Goal: Information Seeking & Learning: Learn about a topic

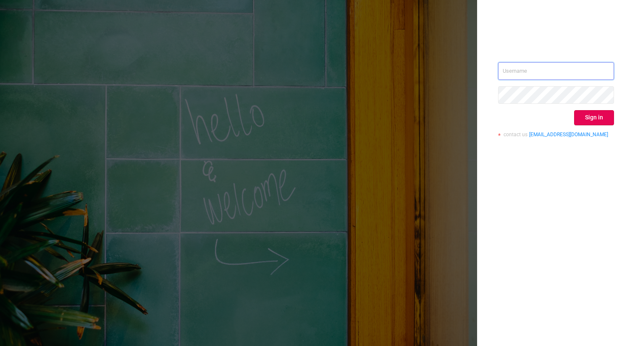
click at [513, 72] on input "text" at bounding box center [556, 71] width 116 height 18
type input "[PERSON_NAME][EMAIL_ADDRESS][DOMAIN_NAME]"
click at [587, 117] on button "Sign in" at bounding box center [594, 117] width 40 height 15
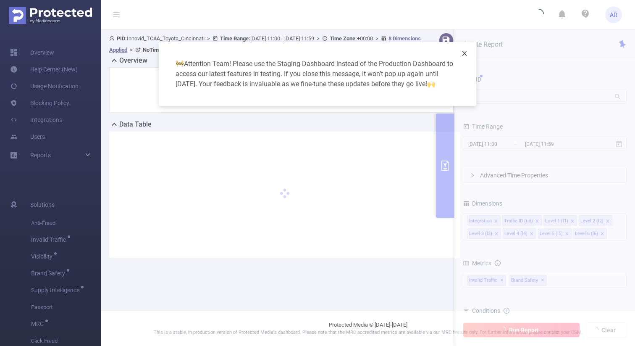
click at [465, 53] on icon "icon: close" at bounding box center [464, 53] width 7 height 7
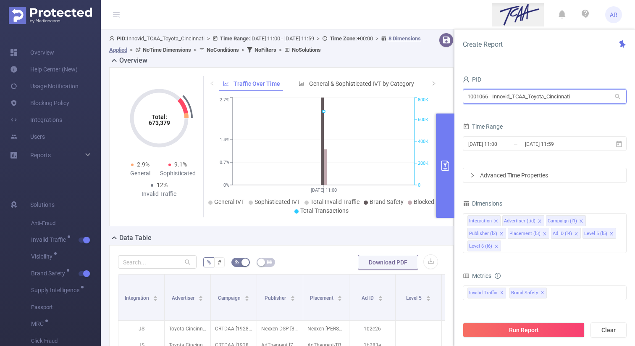
click at [527, 91] on input "1001066 - Innovid_TCAA_Toyota_Cincinnati" at bounding box center [545, 96] width 164 height 15
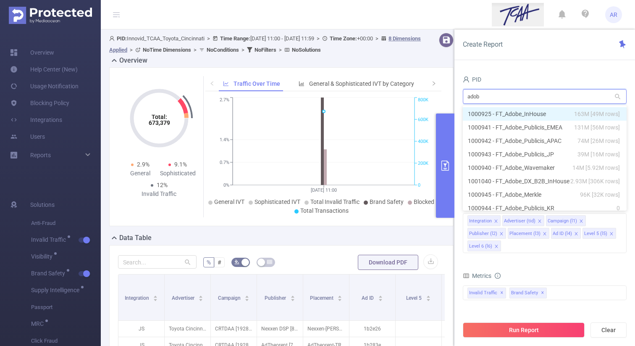
type input "adobe"
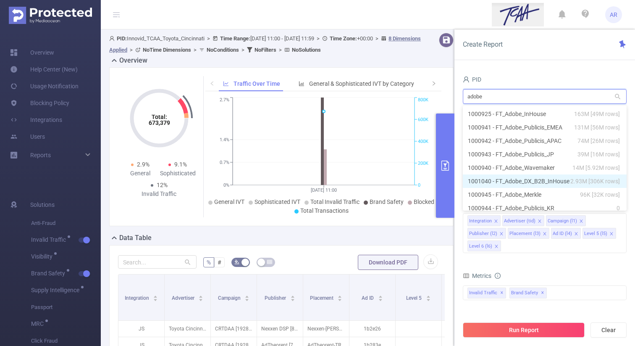
click at [514, 179] on li "1001040 - FT_Adobe_DX_B2B_InHouse 2.93M [306K rows]" at bounding box center [545, 180] width 164 height 13
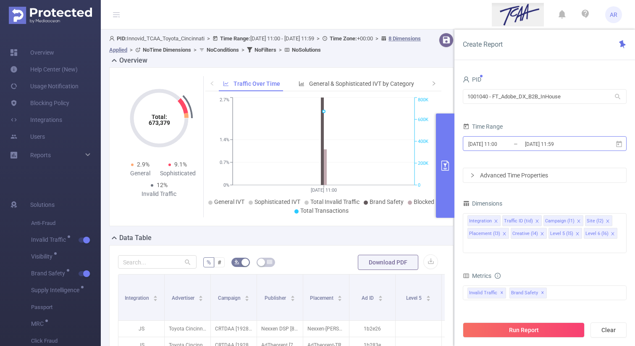
click at [489, 144] on input "[DATE] 11:00" at bounding box center [502, 143] width 68 height 11
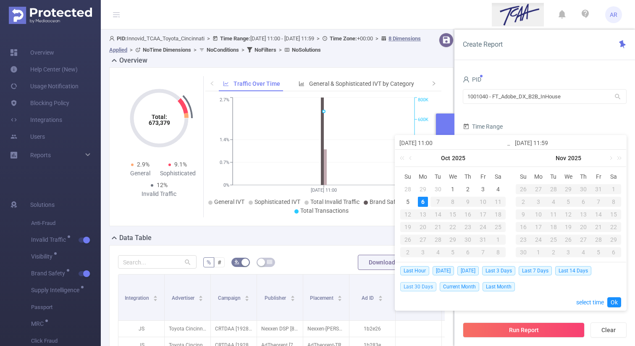
click at [419, 286] on span "Last 30 Days" at bounding box center [418, 286] width 36 height 9
type input "[DATE] 00:00"
type input "[DATE] 23:59"
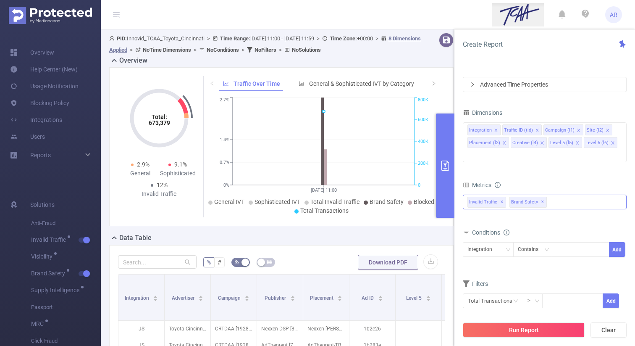
click at [541, 197] on span "✕" at bounding box center [542, 202] width 3 height 10
click at [523, 329] on button "Run Report" at bounding box center [524, 329] width 122 height 15
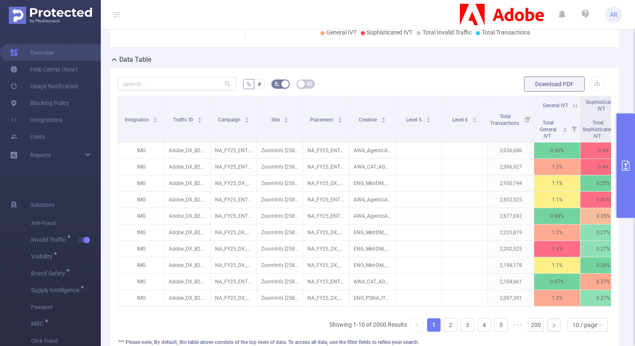
scroll to position [181, 0]
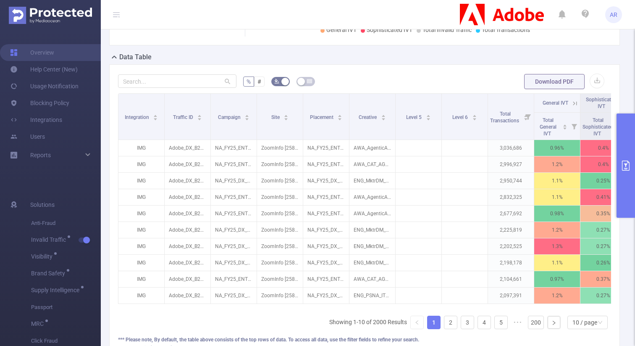
click at [628, 151] on button "primary" at bounding box center [626, 165] width 18 height 104
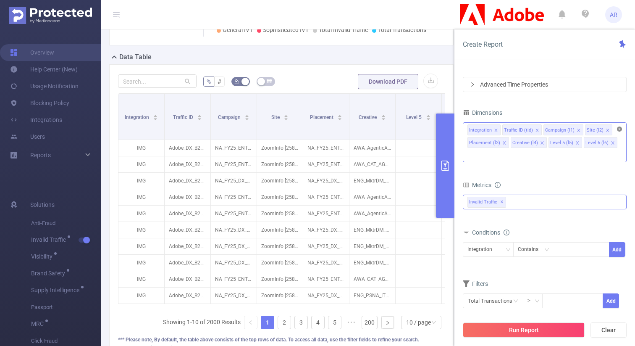
click at [620, 130] on icon "icon: close-circle" at bounding box center [619, 128] width 5 height 5
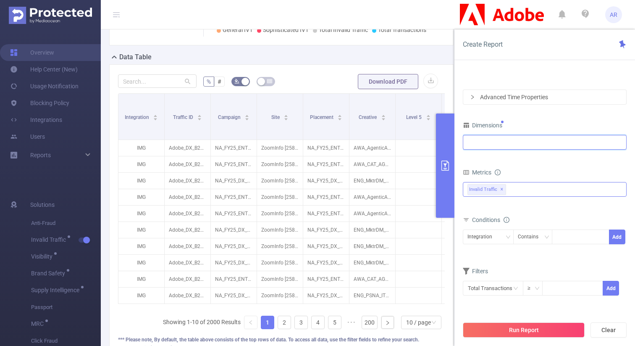
click at [545, 141] on div at bounding box center [545, 142] width 155 height 14
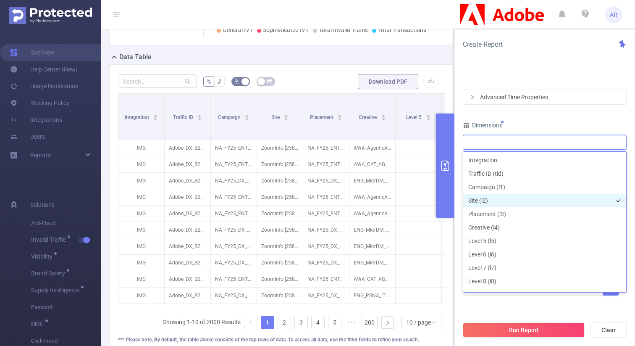
click at [502, 200] on li "Site (l2)" at bounding box center [544, 200] width 163 height 13
click at [570, 118] on div "PID 1001040 - FT_Adobe_DX_B2B_InHouse 1001040 - FT_Adobe_DX_B2B_InHouse Time Ra…" at bounding box center [545, 150] width 164 height 311
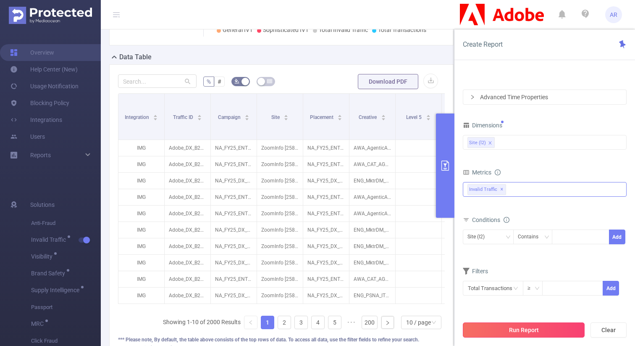
click at [514, 333] on button "Run Report" at bounding box center [524, 329] width 122 height 15
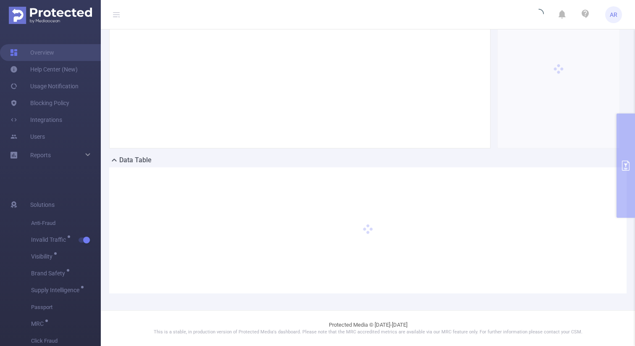
scroll to position [77, 0]
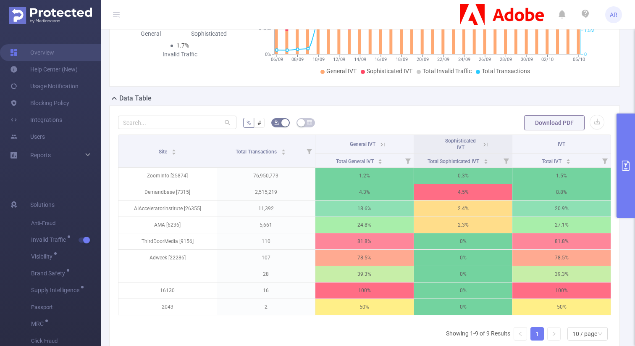
scroll to position [146, 0]
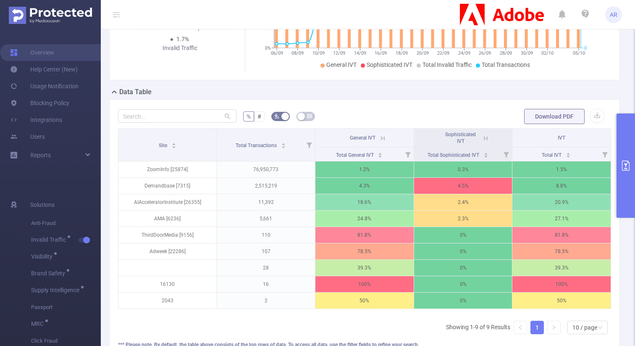
click at [486, 135] on icon at bounding box center [486, 138] width 8 height 8
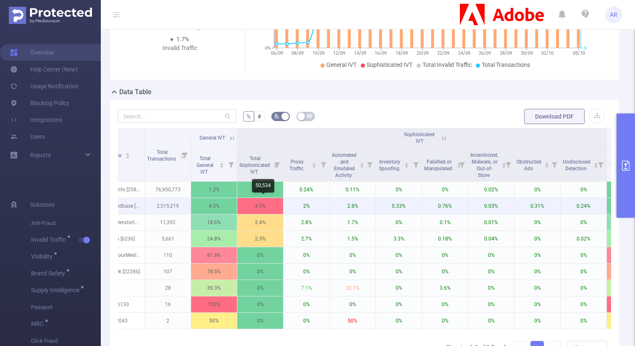
scroll to position [0, 0]
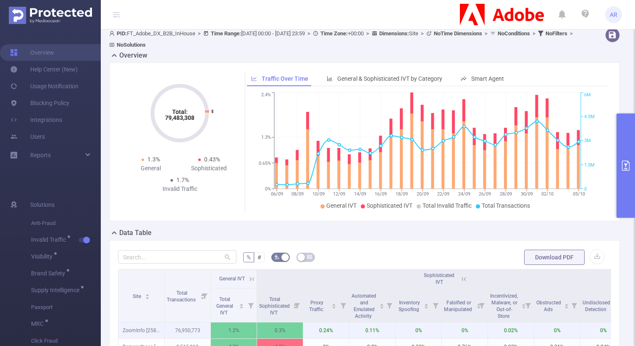
scroll to position [0, 0]
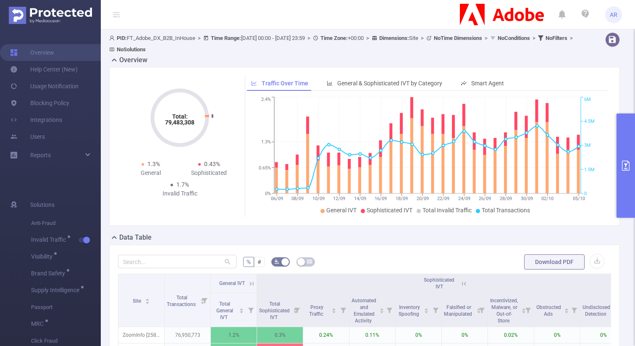
click at [618, 154] on button "primary" at bounding box center [626, 165] width 18 height 104
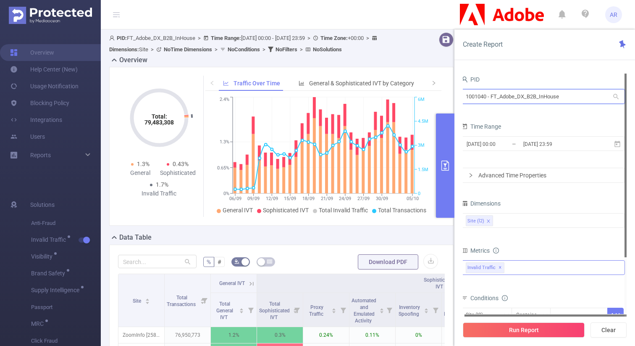
click at [494, 95] on input "1001040 - FT_Adobe_DX_B2B_InHouse" at bounding box center [543, 96] width 164 height 15
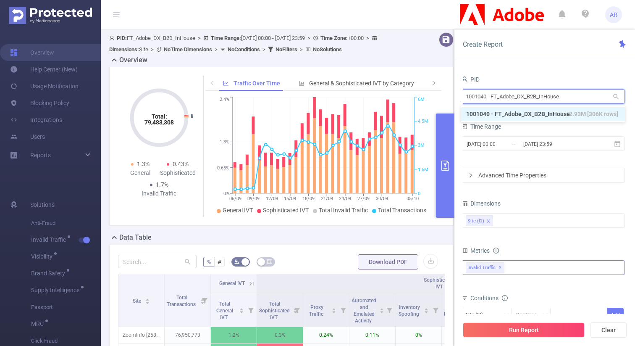
click at [494, 95] on input "1001040 - FT_Adobe_DX_B2B_InHouse" at bounding box center [543, 96] width 164 height 15
drag, startPoint x: 494, startPoint y: 95, endPoint x: 494, endPoint y: 79, distance: 16.0
click at [494, 94] on input "1001040 - FT_Adobe_DX_B2B_InHouse" at bounding box center [543, 96] width 164 height 15
type input "mayo"
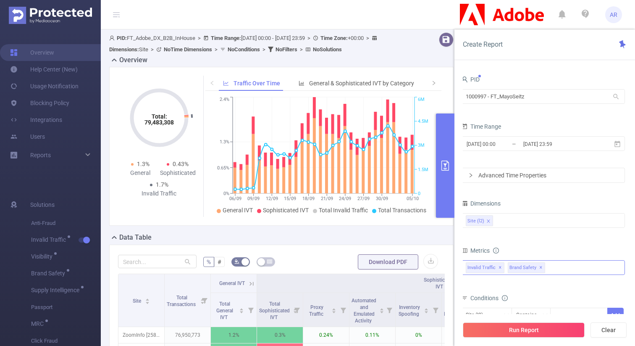
click at [539, 268] on span "✕" at bounding box center [540, 268] width 3 height 10
click at [517, 328] on button "Run Report" at bounding box center [524, 329] width 122 height 15
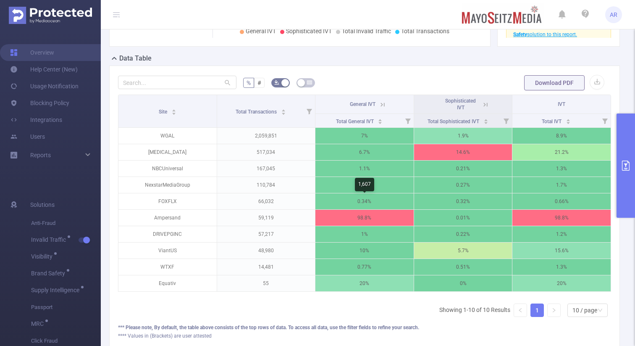
scroll to position [180, 0]
click at [381, 103] on icon at bounding box center [383, 104] width 8 height 8
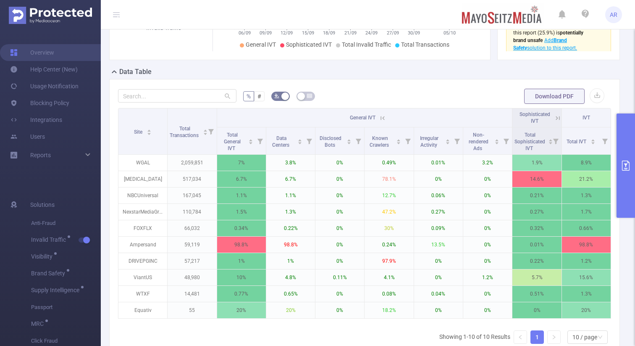
scroll to position [181, 0]
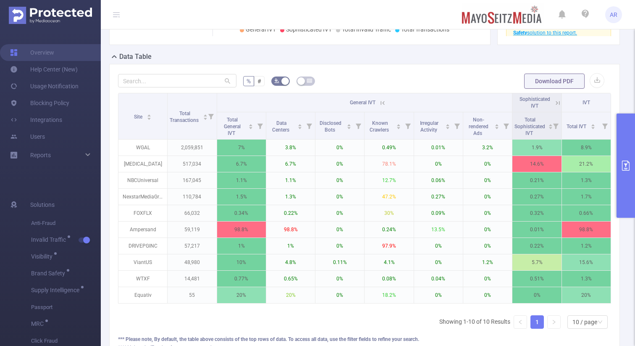
click at [381, 102] on icon at bounding box center [383, 103] width 4 height 4
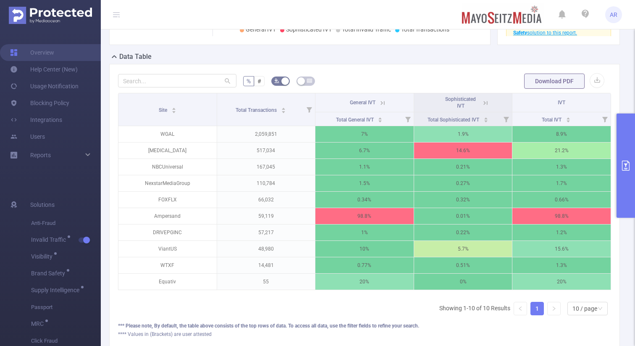
click at [486, 104] on icon at bounding box center [486, 103] width 8 height 8
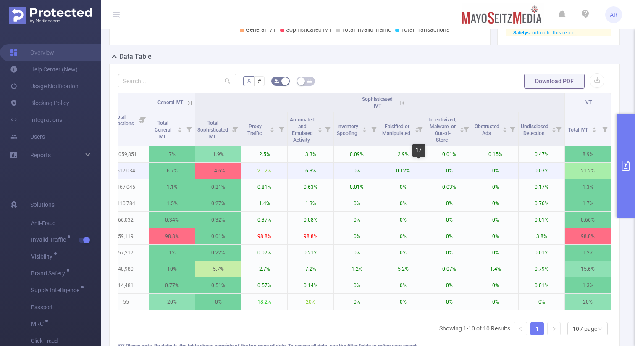
scroll to position [0, 63]
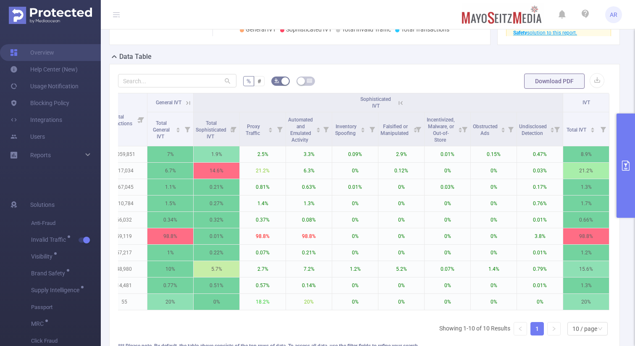
click at [400, 101] on icon at bounding box center [401, 103] width 8 height 8
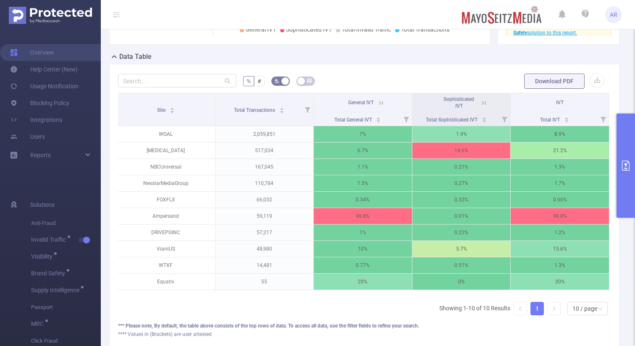
scroll to position [0, 2]
click at [377, 104] on icon at bounding box center [380, 102] width 10 height 8
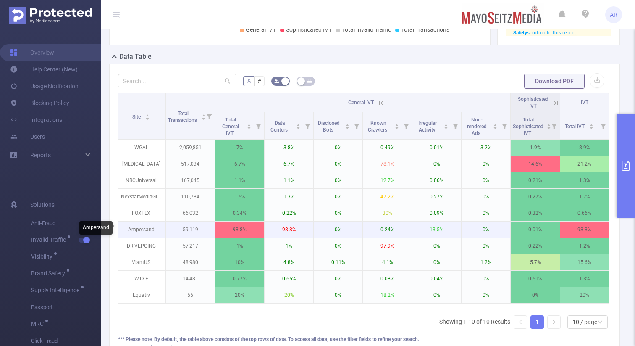
click at [147, 231] on p "Ampersand" at bounding box center [141, 229] width 49 height 16
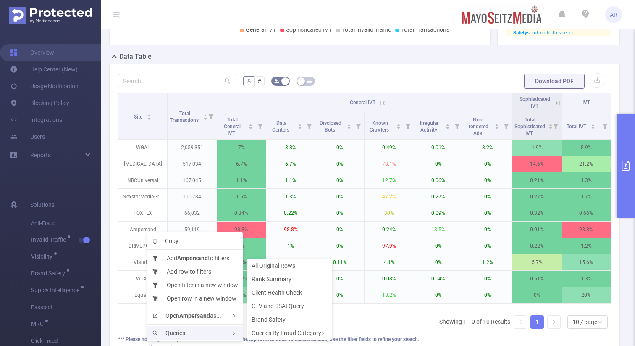
click at [181, 335] on span "Queries" at bounding box center [168, 332] width 33 height 7
click at [286, 278] on span "Rank Summary" at bounding box center [272, 279] width 40 height 7
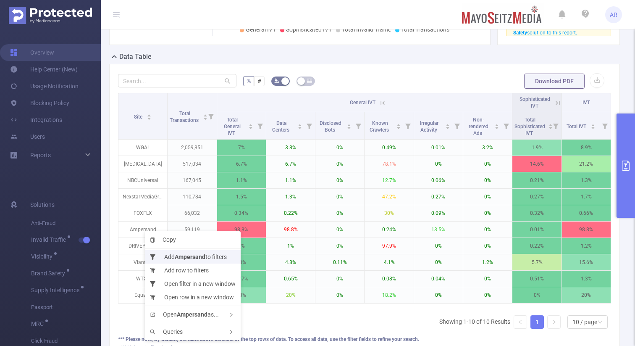
click at [174, 256] on li "Add Ampersand to filters" at bounding box center [193, 256] width 96 height 13
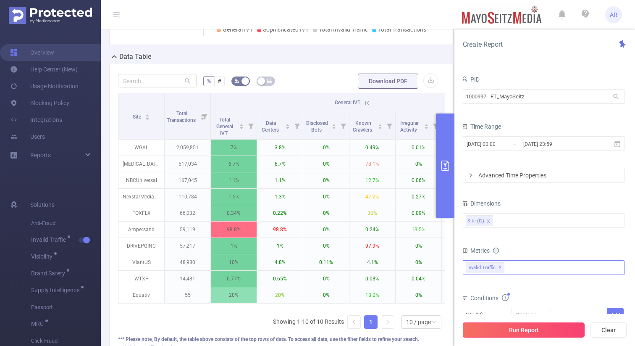
click at [507, 332] on button "Run Report" at bounding box center [524, 329] width 122 height 15
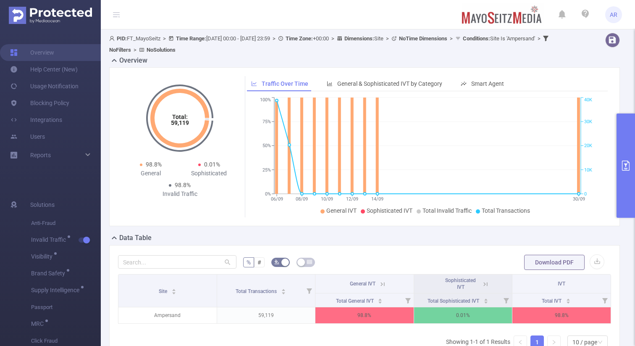
click at [630, 148] on button "primary" at bounding box center [626, 165] width 18 height 104
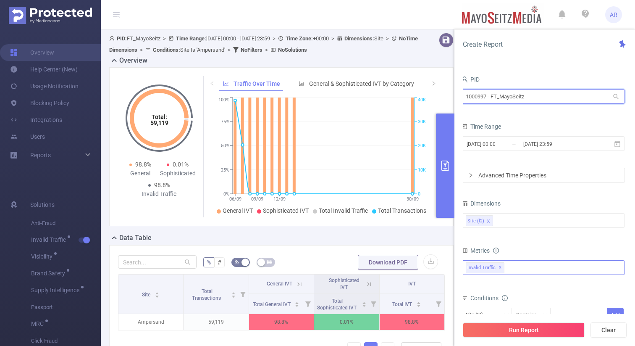
click at [527, 98] on input "1000997 - FT_MayoSeitz" at bounding box center [543, 96] width 164 height 15
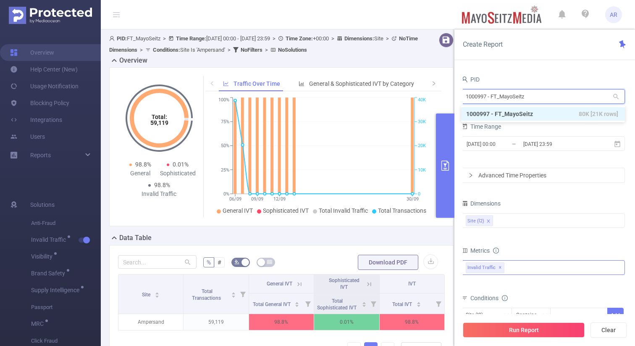
click at [527, 98] on input "1000997 - FT_MayoSeitz" at bounding box center [543, 96] width 164 height 15
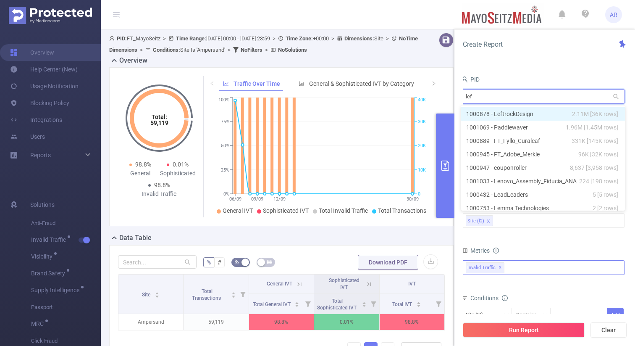
type input "left"
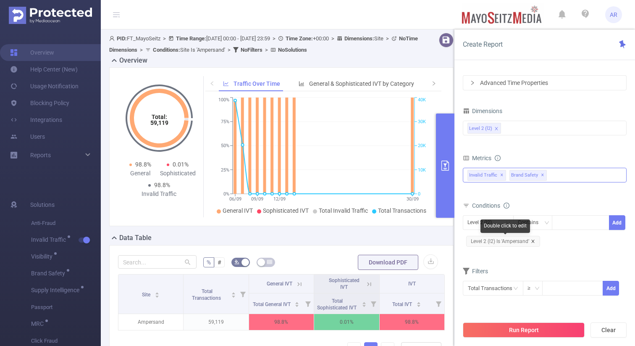
click at [533, 240] on icon "icon: close" at bounding box center [532, 240] width 3 height 3
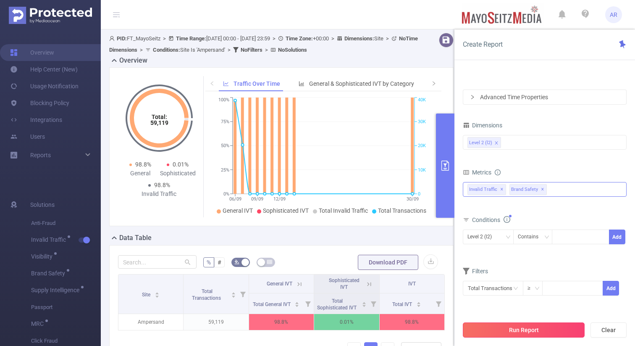
click at [524, 330] on button "Run Report" at bounding box center [524, 329] width 122 height 15
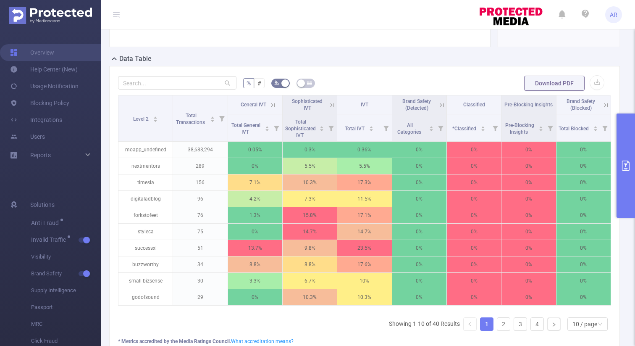
scroll to position [180, 0]
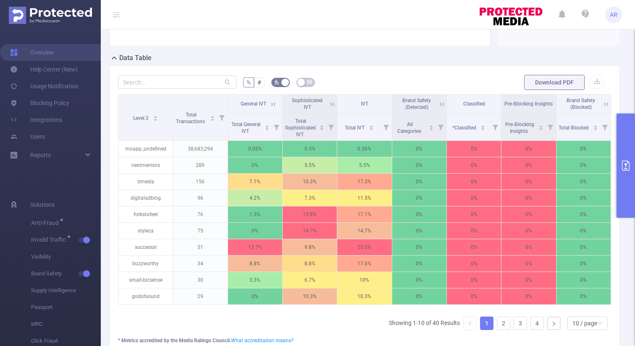
click at [628, 168] on icon "primary" at bounding box center [626, 165] width 10 height 10
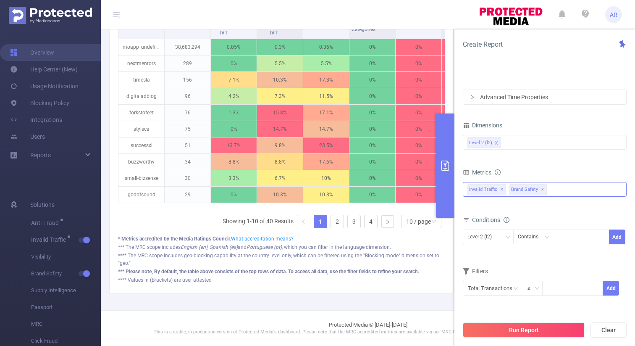
scroll to position [168, 0]
click at [541, 189] on span "✕" at bounding box center [542, 189] width 3 height 10
click at [510, 329] on button "Run Report" at bounding box center [524, 329] width 122 height 15
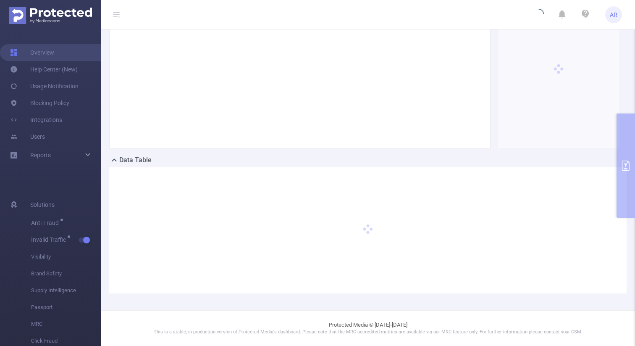
scroll to position [77, 0]
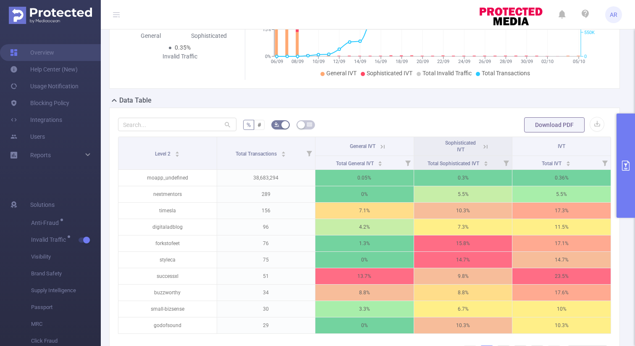
scroll to position [137, 0]
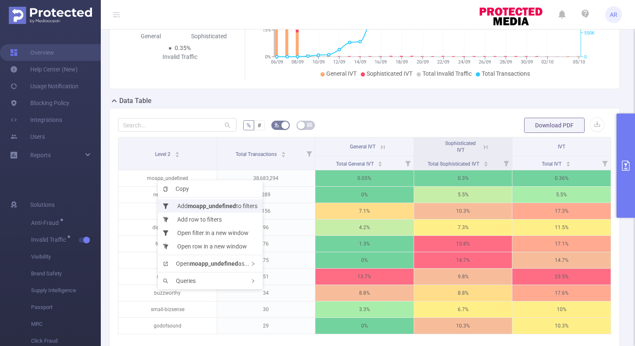
click at [192, 205] on b "moapp_undefined" at bounding box center [212, 205] width 48 height 7
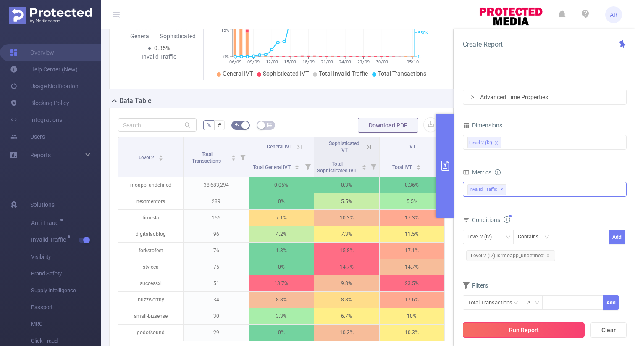
click at [519, 330] on button "Run Report" at bounding box center [524, 329] width 122 height 15
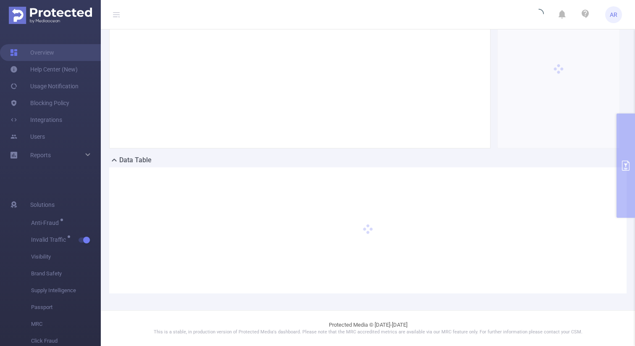
scroll to position [77, 0]
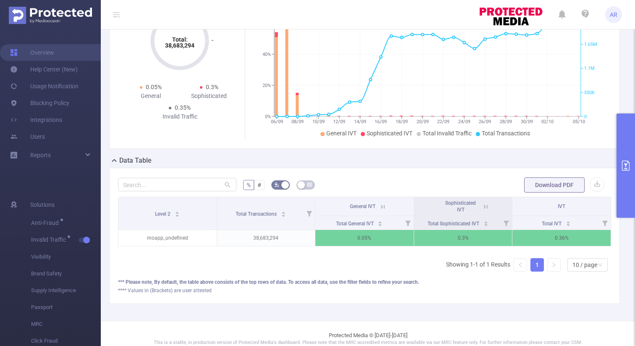
click at [628, 142] on button "primary" at bounding box center [626, 165] width 18 height 104
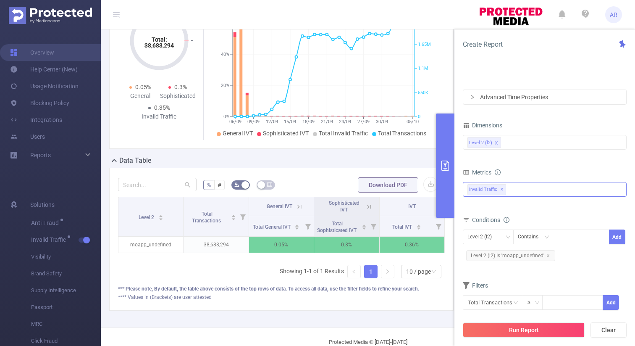
click at [532, 192] on div "Invalid Traffic ✕" at bounding box center [545, 189] width 164 height 15
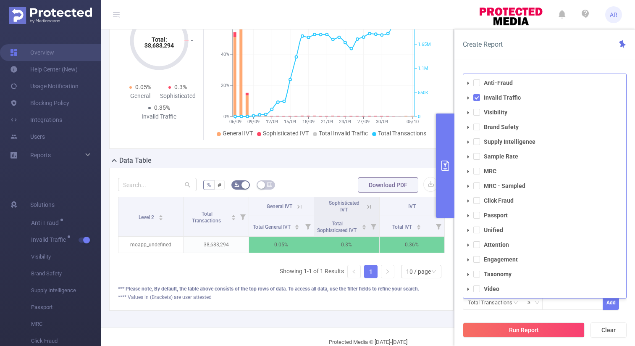
click at [545, 66] on div "PID 1000878 - LeftrockDesign 1000878 - LeftrockDesign Time Range [DATE] 00:00 _…" at bounding box center [545, 212] width 181 height 295
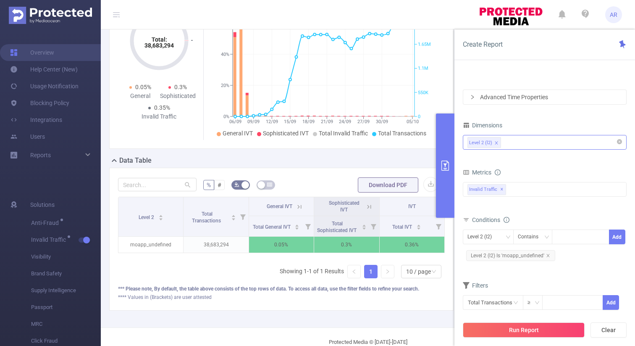
click at [528, 142] on div "Level 2 (l2)" at bounding box center [545, 142] width 155 height 14
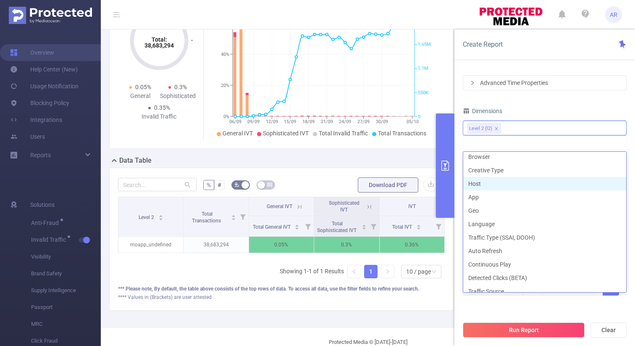
scroll to position [145, 0]
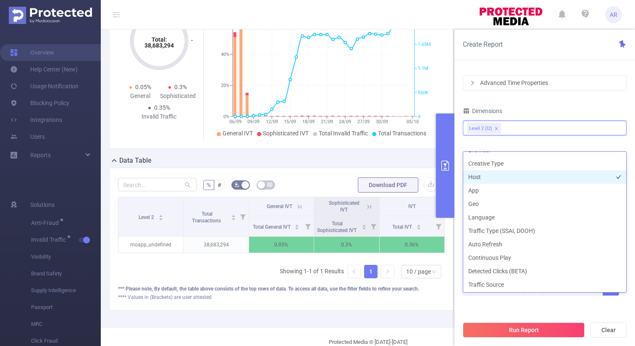
click at [510, 173] on li "Host" at bounding box center [544, 176] width 163 height 13
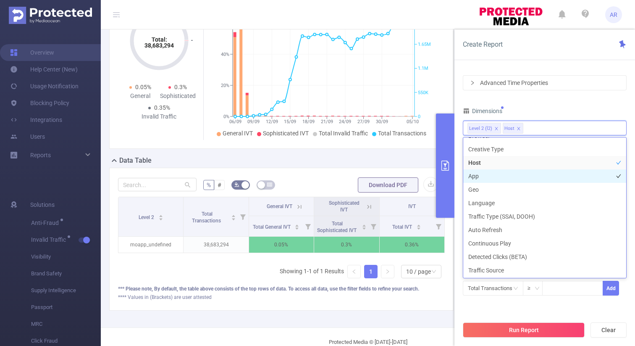
click at [501, 174] on li "App" at bounding box center [544, 175] width 163 height 13
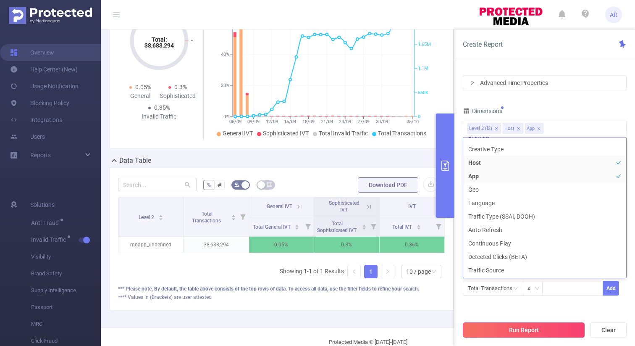
click at [513, 331] on button "Run Report" at bounding box center [524, 329] width 122 height 15
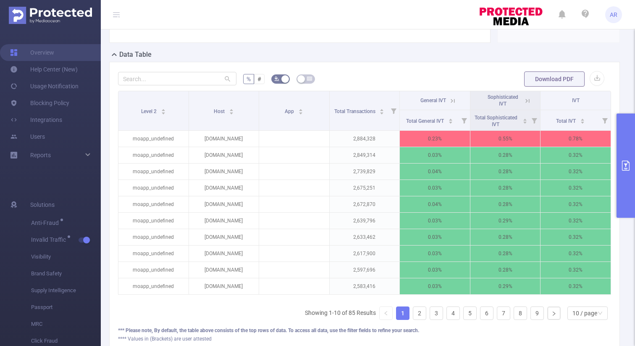
scroll to position [188, 0]
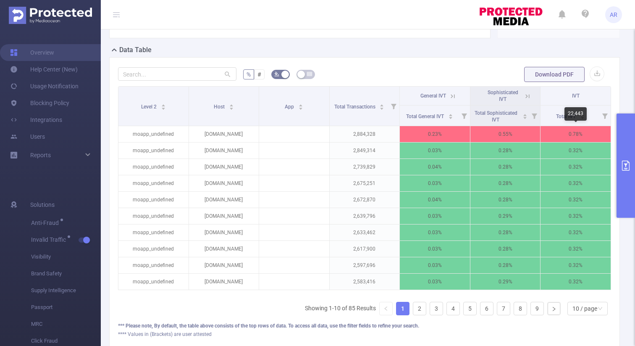
click at [585, 118] on div "22,443" at bounding box center [576, 113] width 22 height 13
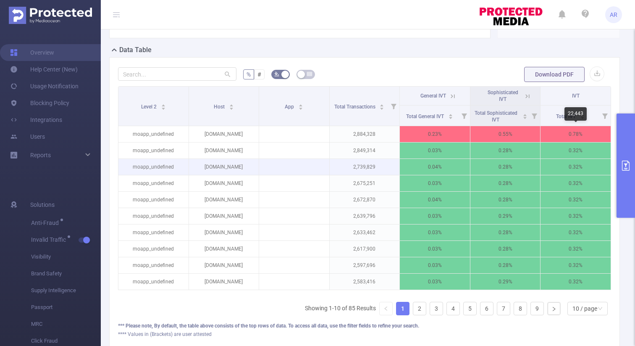
scroll to position [128, 0]
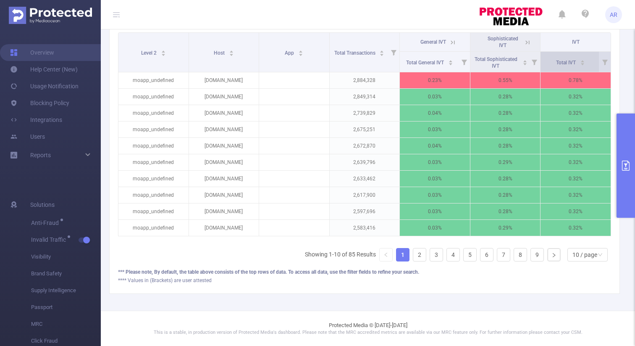
click at [585, 64] on div "Total IVT" at bounding box center [570, 62] width 29 height 8
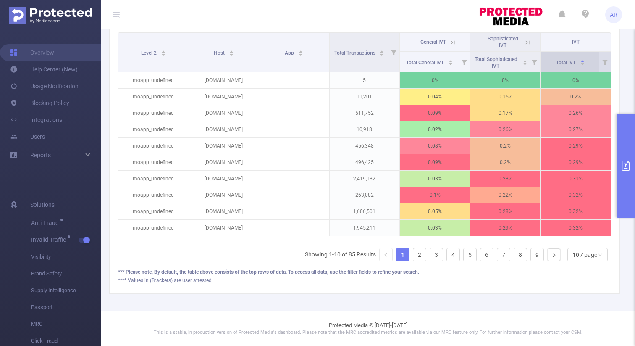
click at [585, 64] on div "Total IVT" at bounding box center [570, 62] width 29 height 8
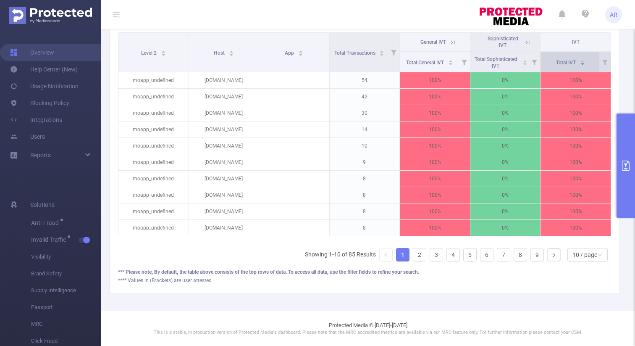
click at [585, 65] on div "Total IVT" at bounding box center [570, 62] width 29 height 8
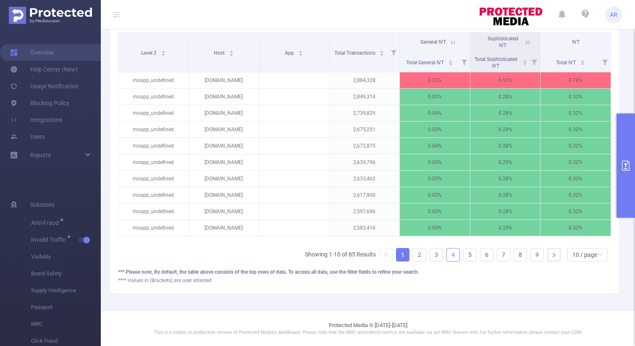
click at [452, 256] on link "4" at bounding box center [453, 254] width 13 height 13
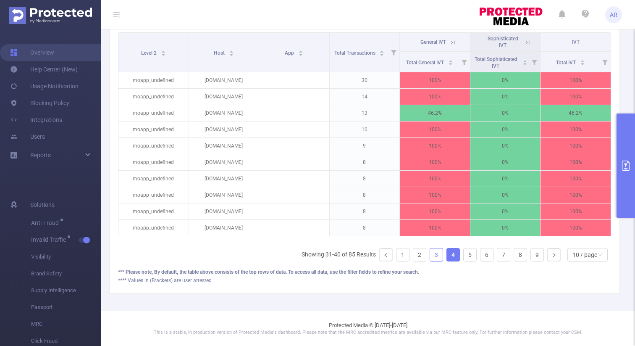
click at [432, 256] on link "3" at bounding box center [436, 254] width 13 height 13
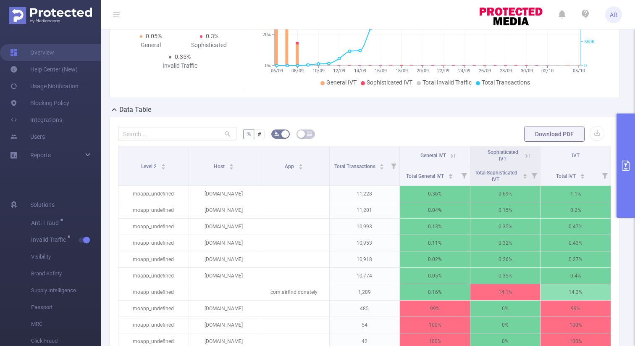
scroll to position [242, 0]
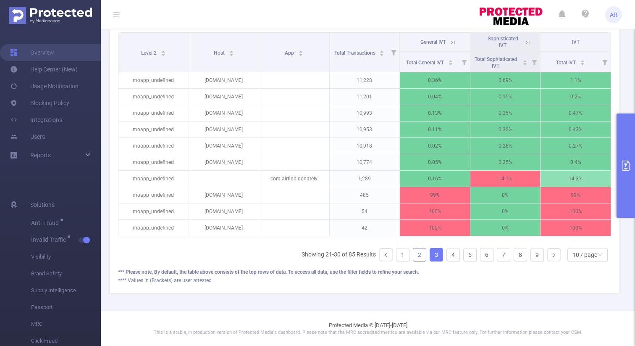
click at [419, 253] on link "2" at bounding box center [419, 254] width 13 height 13
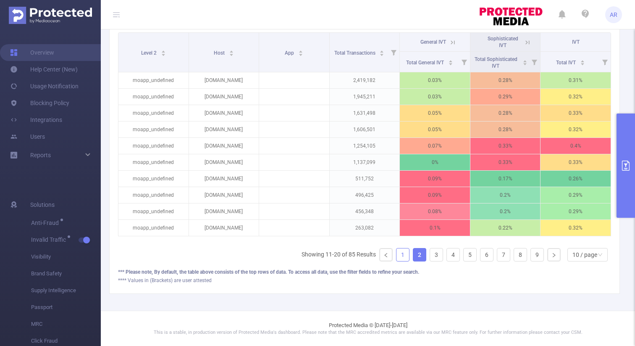
click at [404, 253] on link "1" at bounding box center [403, 254] width 13 height 13
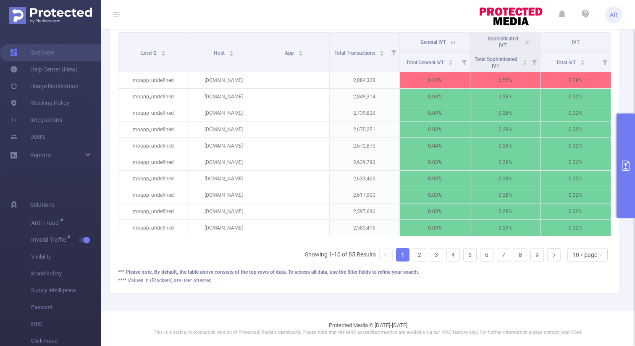
click at [528, 40] on icon at bounding box center [528, 43] width 8 height 8
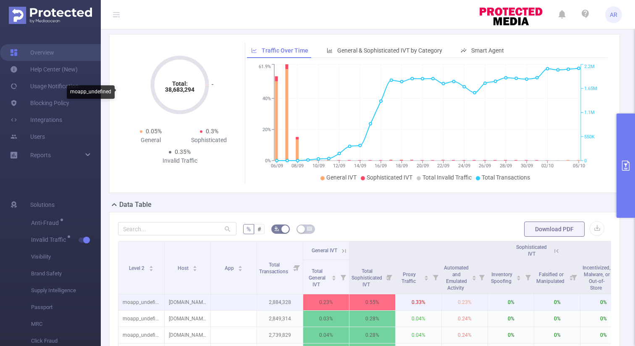
scroll to position [0, 0]
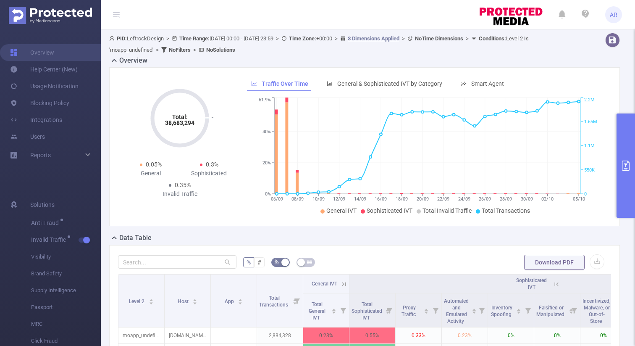
click at [627, 136] on button "primary" at bounding box center [626, 165] width 18 height 104
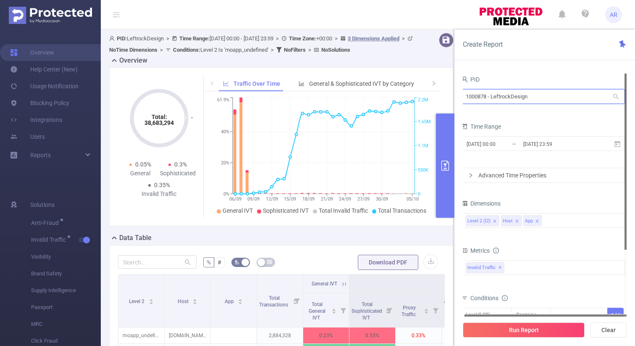
click at [517, 101] on input "1000878 - LeftrockDesign" at bounding box center [543, 96] width 164 height 15
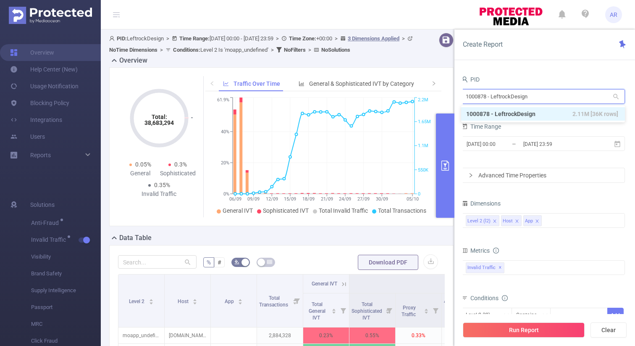
click at [517, 101] on input "1000878 - LeftrockDesign" at bounding box center [543, 96] width 164 height 15
type input "plann"
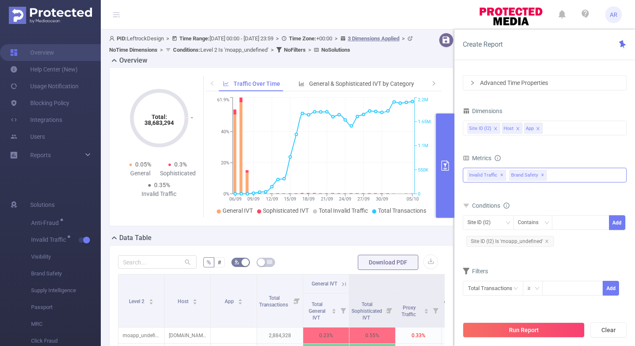
click at [541, 174] on span "✕" at bounding box center [542, 175] width 3 height 10
click at [545, 240] on icon "icon: close" at bounding box center [546, 240] width 3 height 3
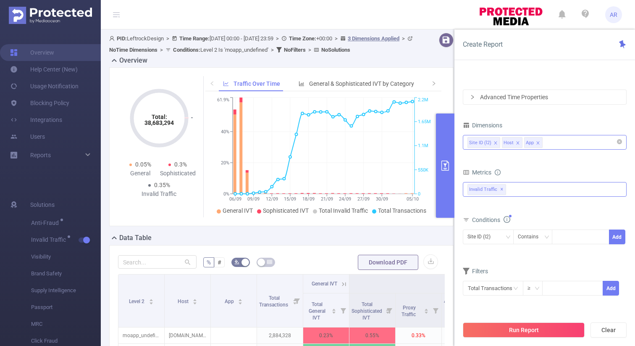
click at [516, 143] on icon "icon: close" at bounding box center [518, 143] width 4 height 4
click at [515, 142] on icon "icon: close" at bounding box center [515, 142] width 3 height 3
click at [511, 328] on button "Run Report" at bounding box center [524, 329] width 122 height 15
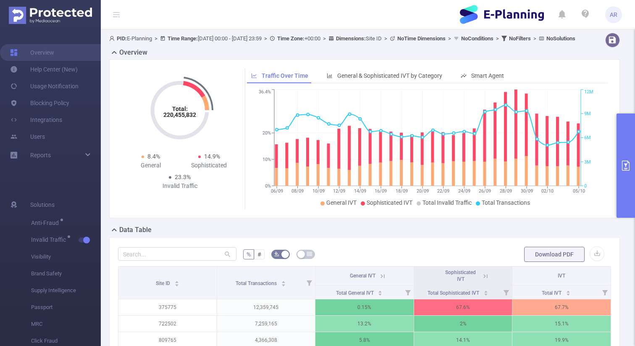
click at [628, 138] on button "primary" at bounding box center [626, 165] width 18 height 104
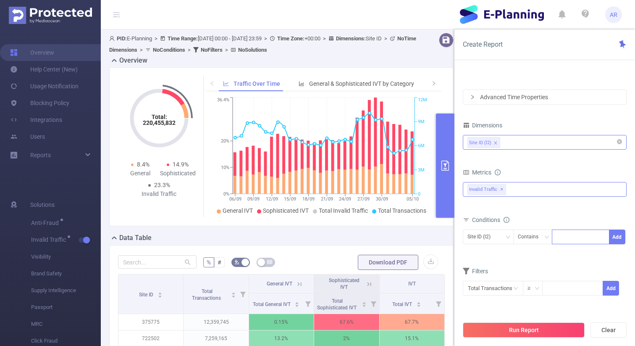
click at [564, 235] on div at bounding box center [581, 237] width 48 height 14
paste input "859884"
type input "859884"
click at [618, 238] on button "Add" at bounding box center [617, 236] width 16 height 15
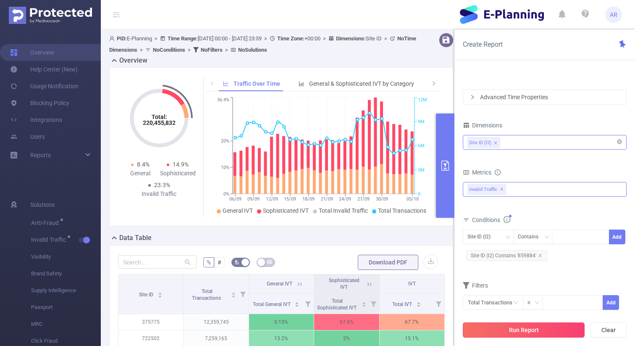
click at [534, 330] on button "Run Report" at bounding box center [524, 329] width 122 height 15
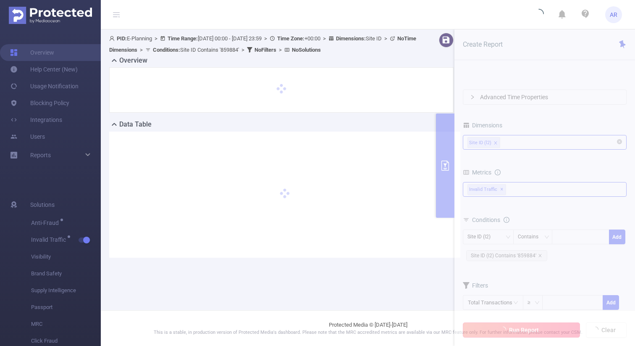
click at [463, 322] on button "Run Report" at bounding box center [521, 329] width 117 height 15
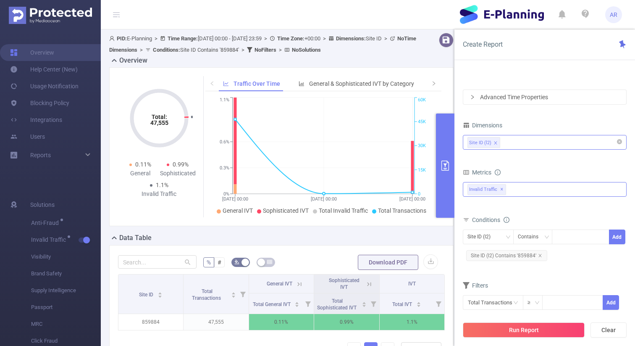
click at [447, 178] on button "primary" at bounding box center [445, 165] width 18 height 104
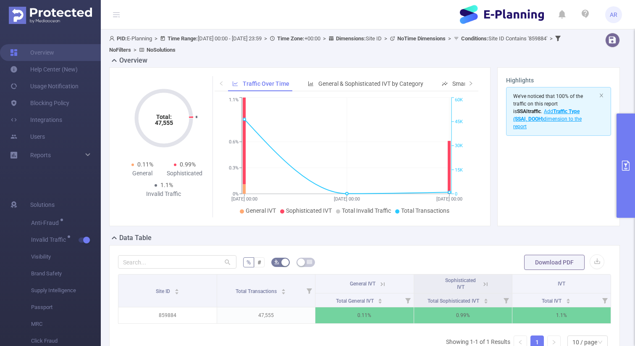
click at [384, 283] on icon at bounding box center [383, 284] width 4 height 4
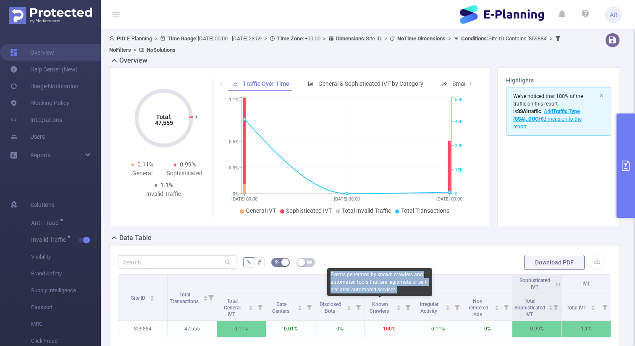
drag, startPoint x: 399, startPoint y: 292, endPoint x: 329, endPoint y: 273, distance: 71.6
click at [330, 273] on div "Events generated by known crawlers and automated tools that are legitimate or s…" at bounding box center [379, 282] width 105 height 28
copy div "Events generated by known crawlers and automated tools that are legitimate or s…"
